Goal: Navigation & Orientation: Find specific page/section

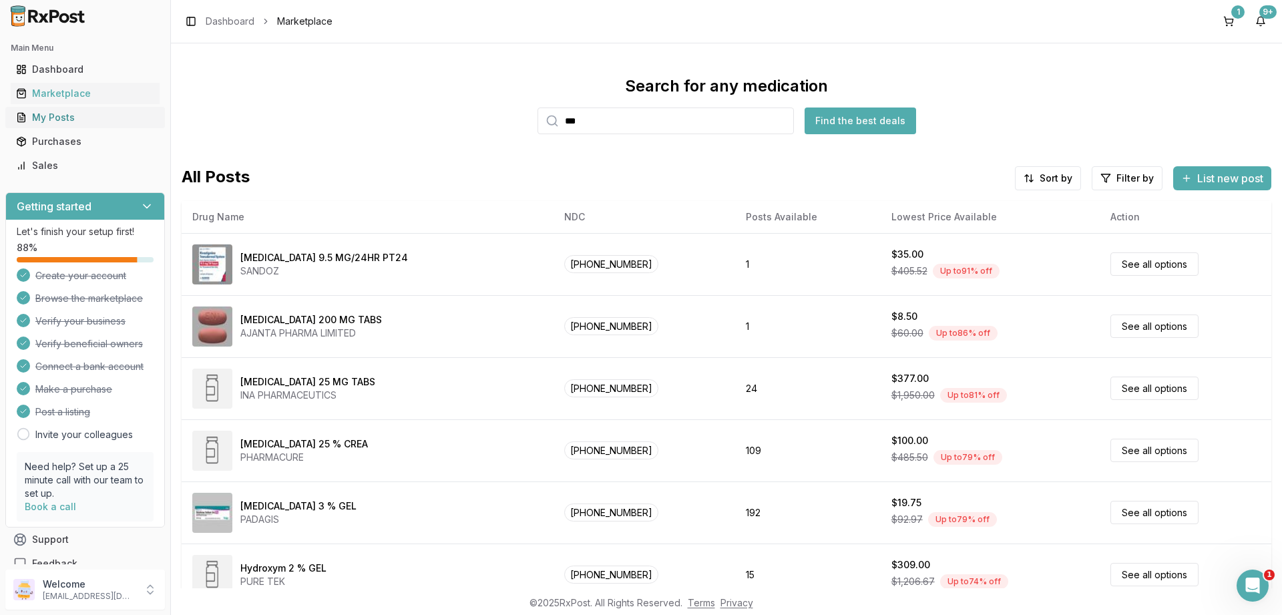
click at [58, 118] on div "My Posts" at bounding box center [85, 117] width 138 height 13
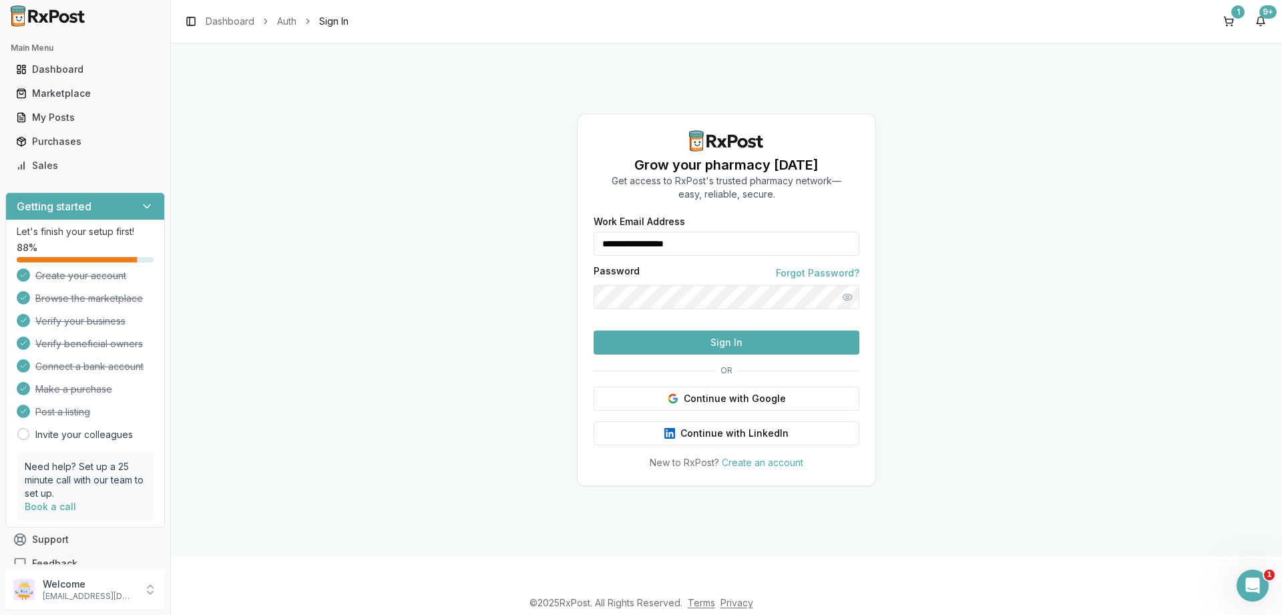
click at [722, 355] on button "Sign In" at bounding box center [727, 342] width 266 height 24
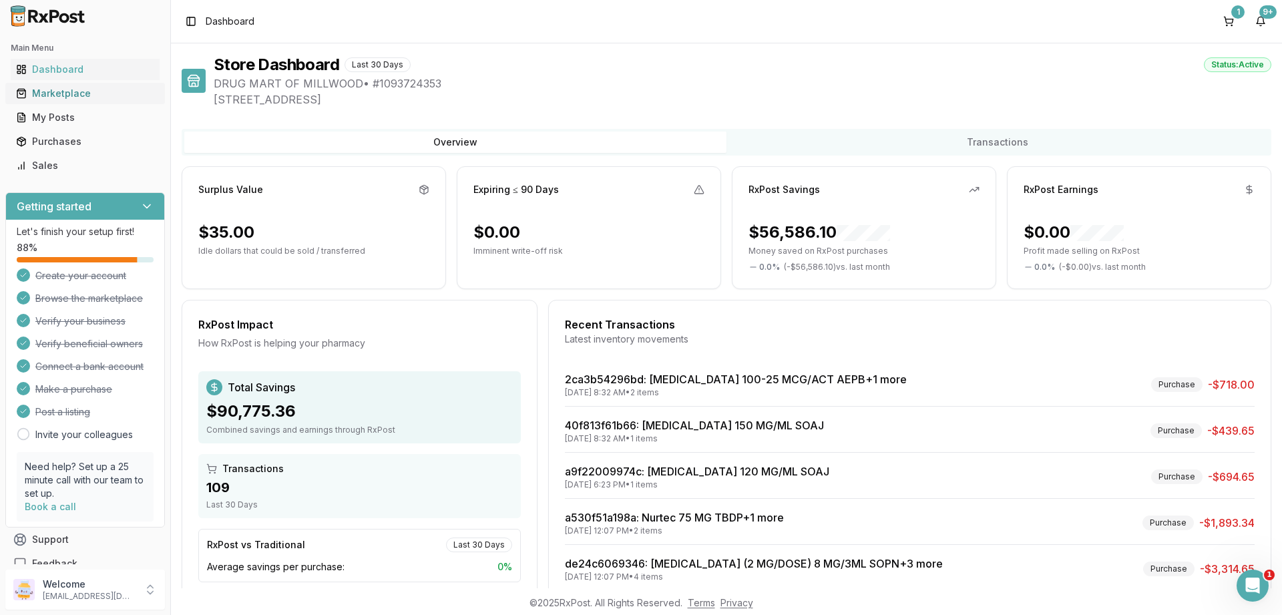
click at [63, 96] on div "Marketplace" at bounding box center [85, 93] width 138 height 13
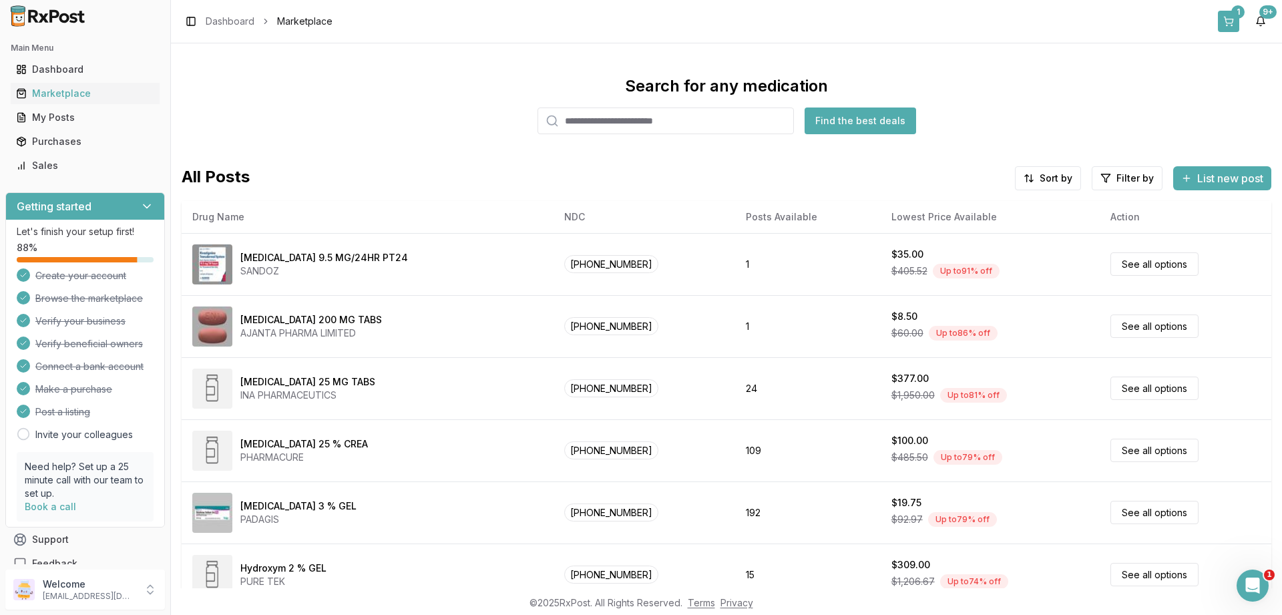
click at [1224, 22] on button "1" at bounding box center [1228, 21] width 21 height 21
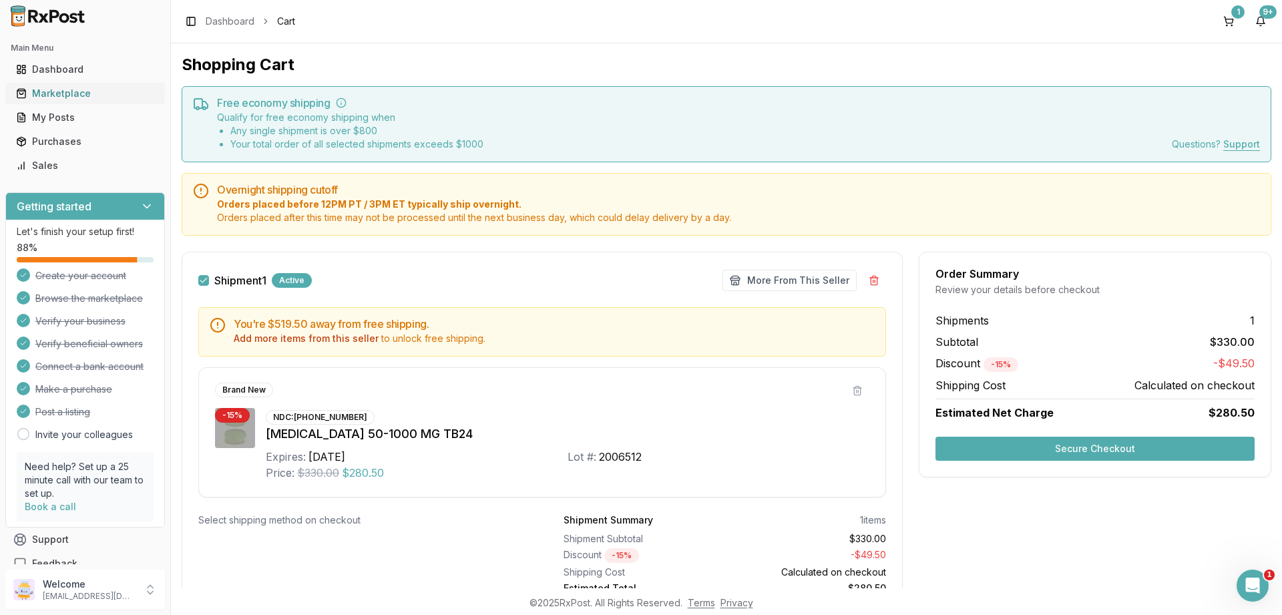
click at [62, 94] on div "Marketplace" at bounding box center [85, 93] width 138 height 13
